Goal: Task Accomplishment & Management: Use online tool/utility

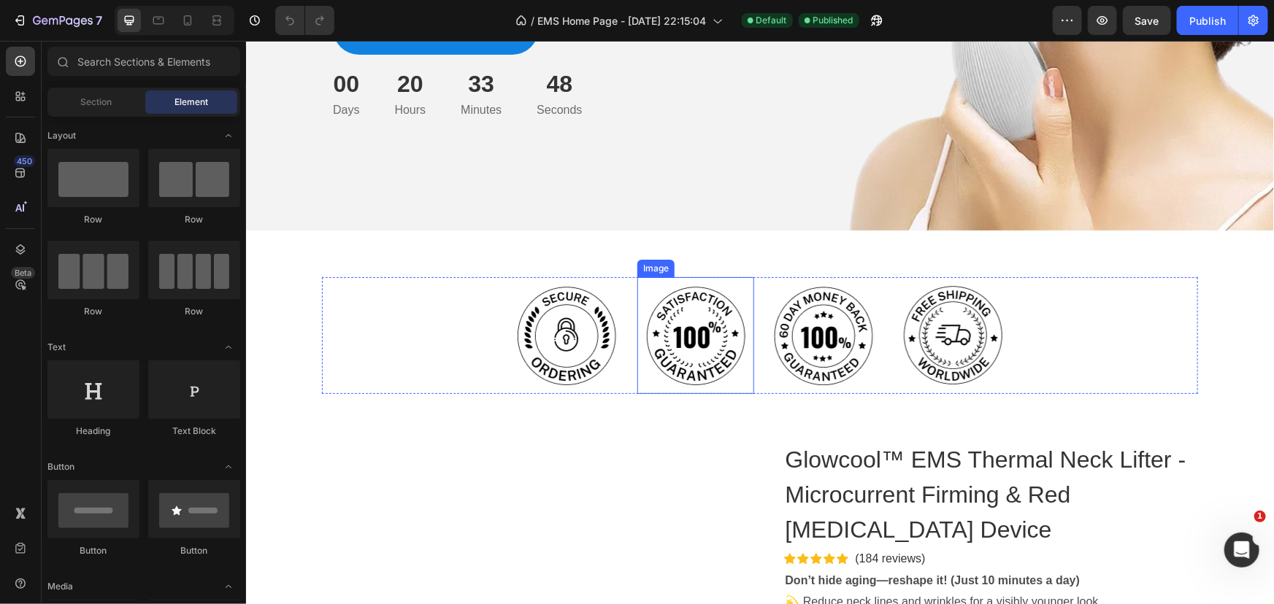
scroll to position [464, 0]
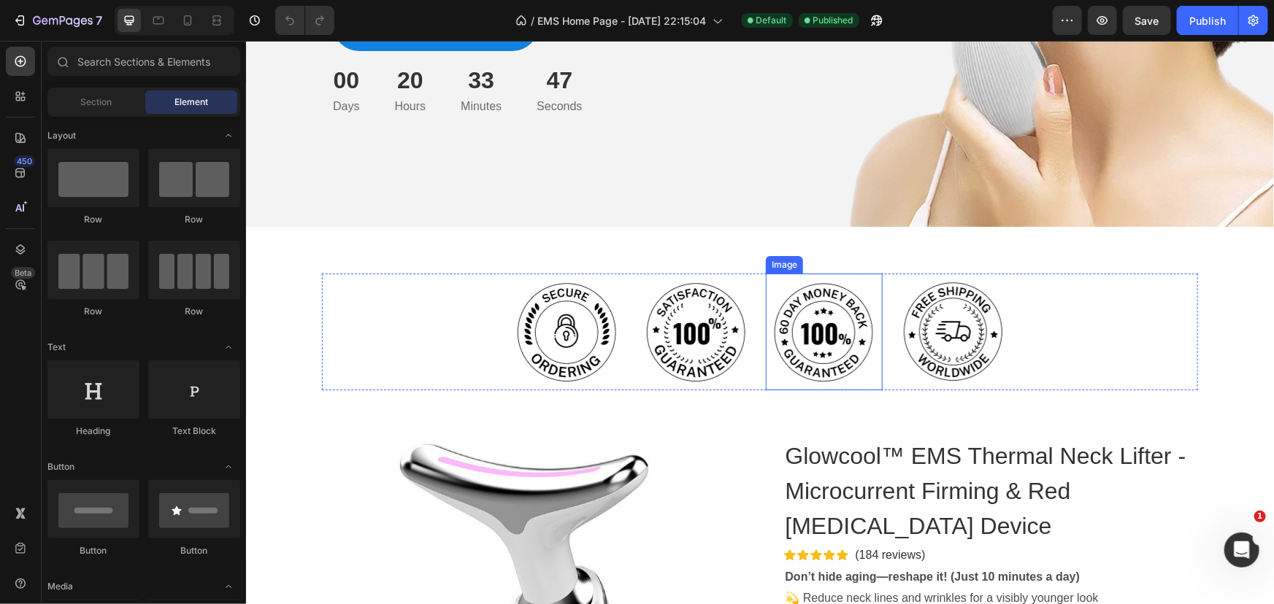
click at [791, 353] on img at bounding box center [823, 331] width 117 height 117
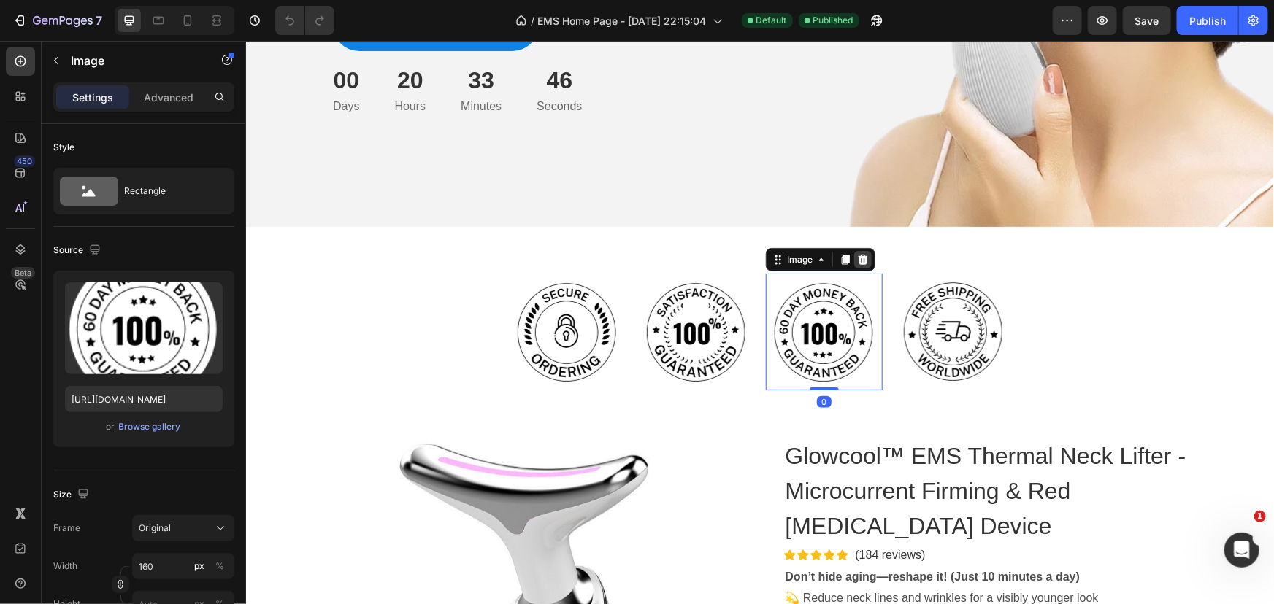
click at [858, 260] on icon at bounding box center [862, 259] width 9 height 10
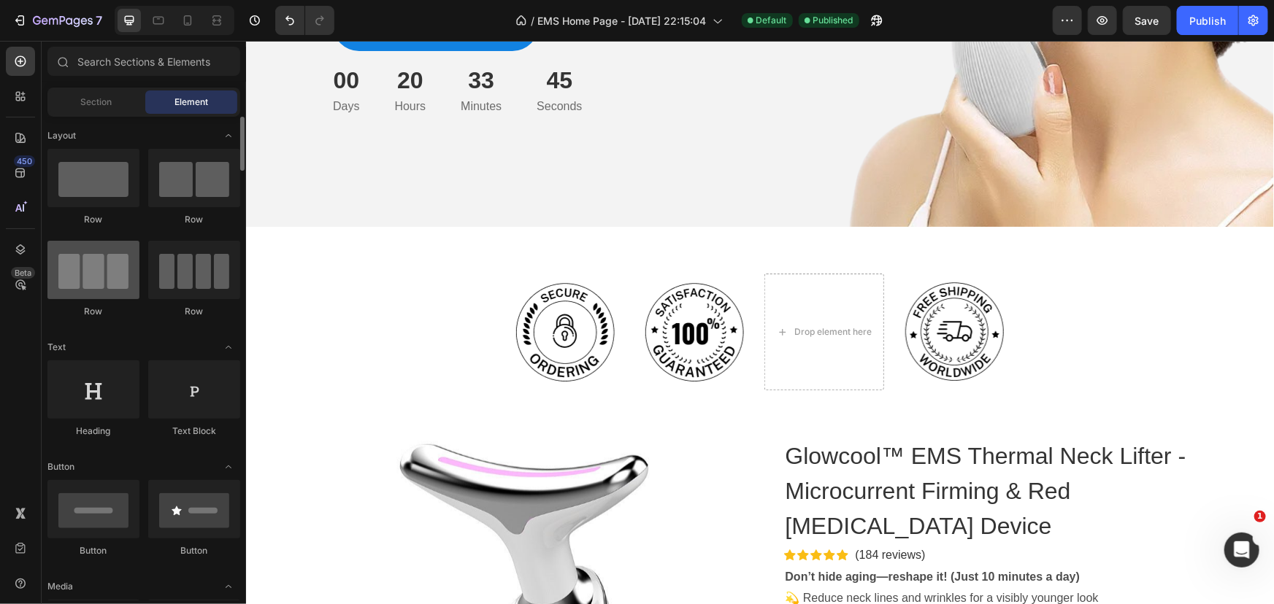
click at [111, 265] on div at bounding box center [93, 270] width 92 height 58
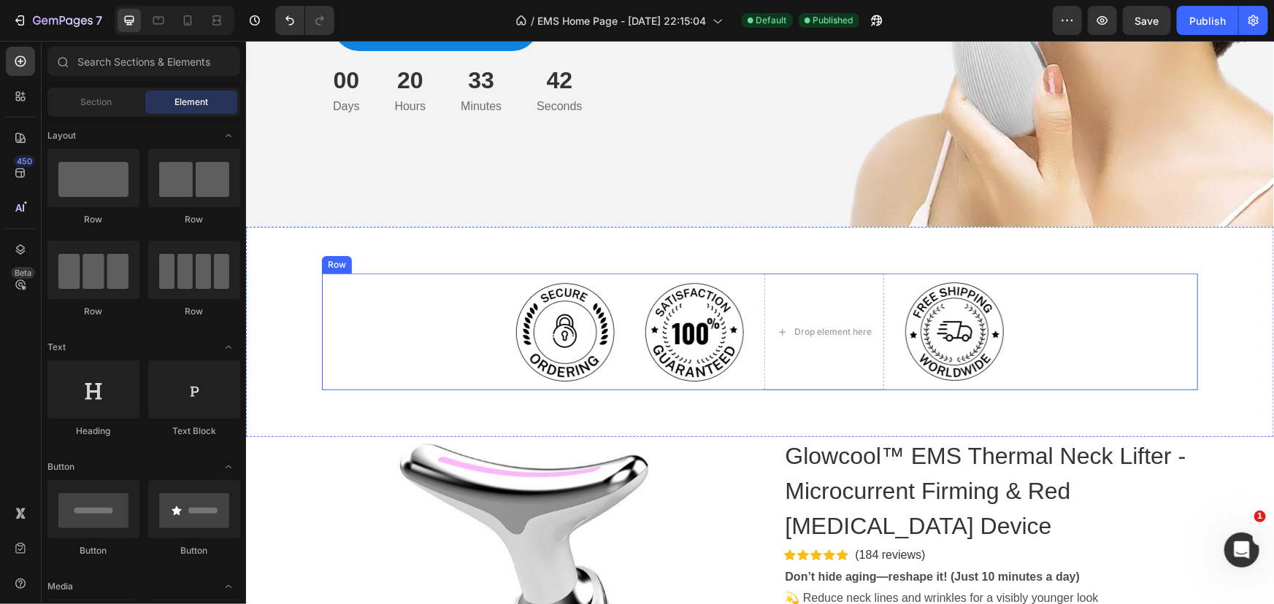
click at [623, 382] on div "Image Image Drop element here Image Row" at bounding box center [759, 331] width 876 height 117
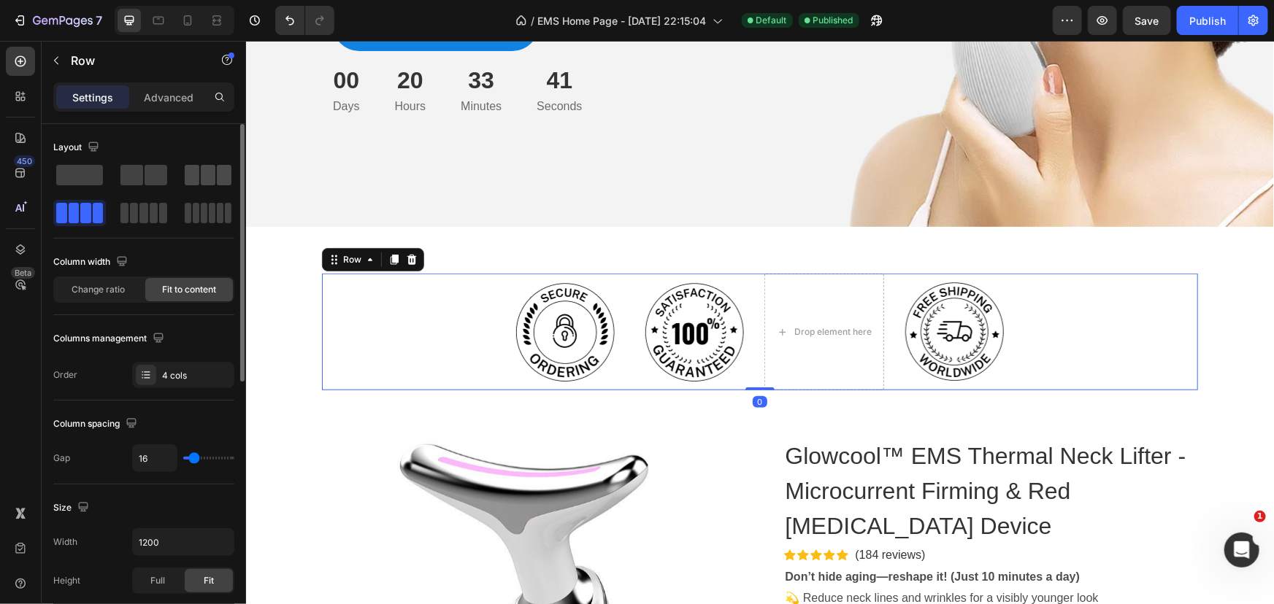
click at [193, 179] on span at bounding box center [192, 175] width 15 height 20
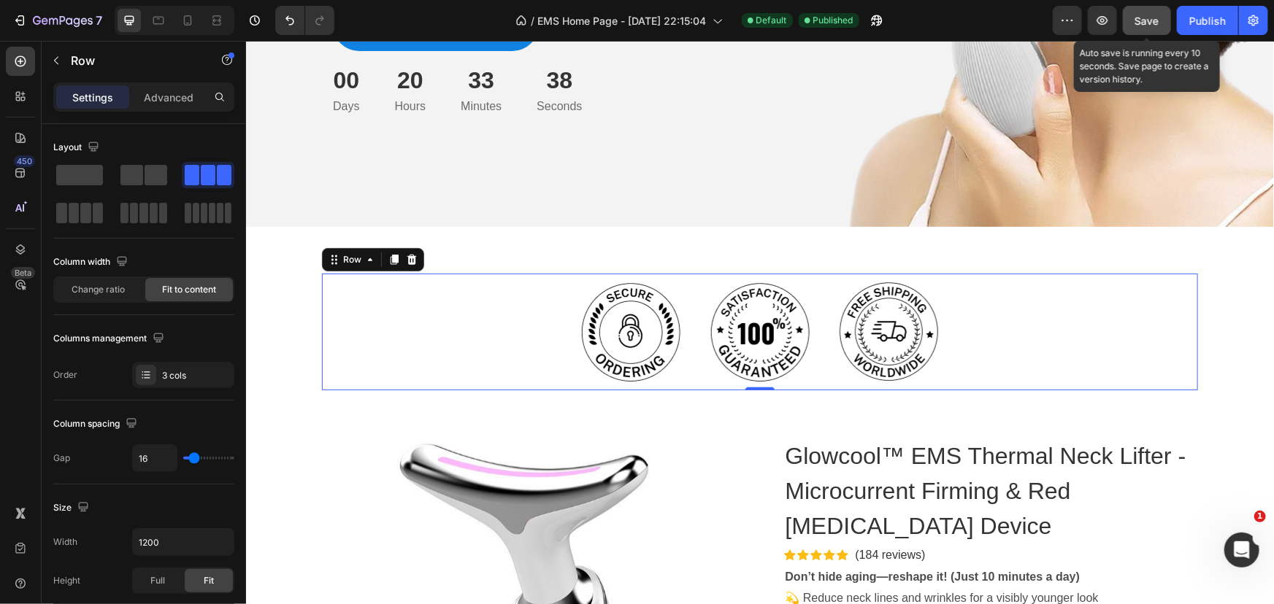
click at [1134, 15] on button "Save" at bounding box center [1147, 20] width 48 height 29
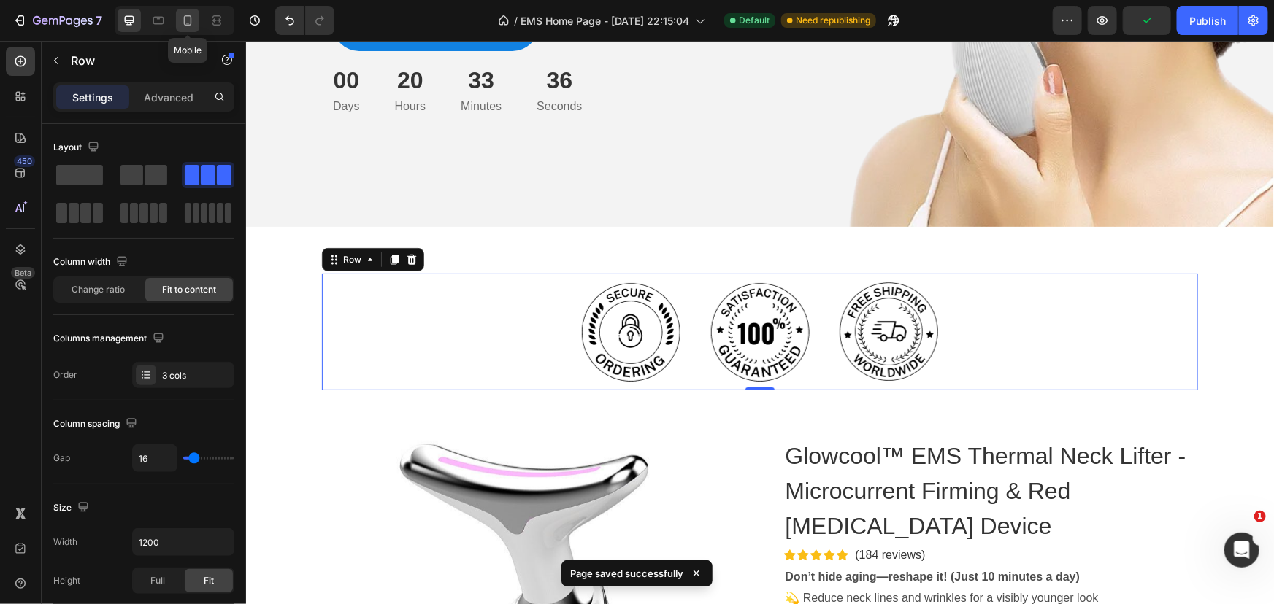
click at [193, 12] on div at bounding box center [187, 20] width 23 height 23
type input "12"
type input "100%"
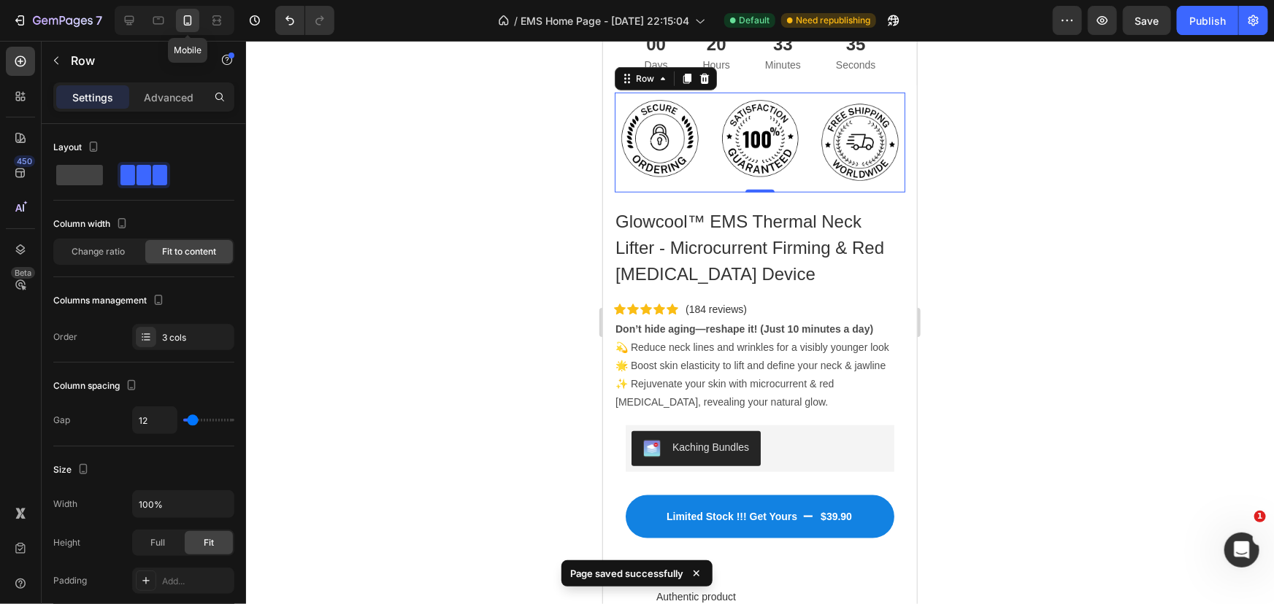
scroll to position [606, 0]
click at [1204, 19] on div "Publish" at bounding box center [1207, 20] width 37 height 15
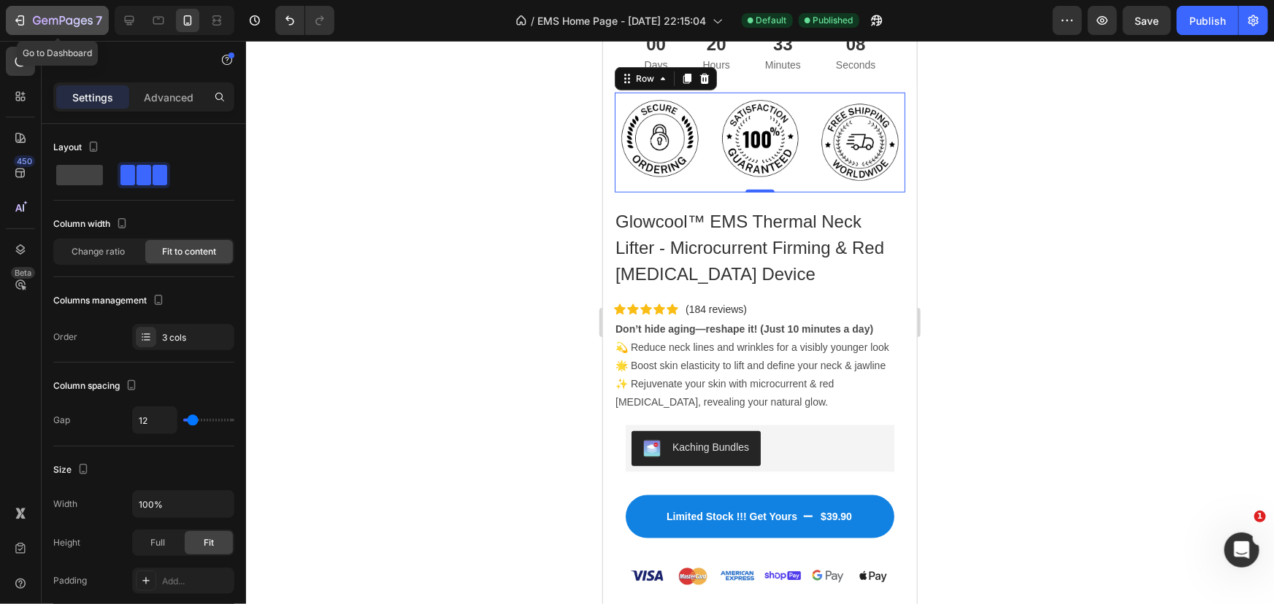
click at [20, 23] on icon "button" at bounding box center [19, 20] width 15 height 15
